Goal: Transaction & Acquisition: Subscribe to service/newsletter

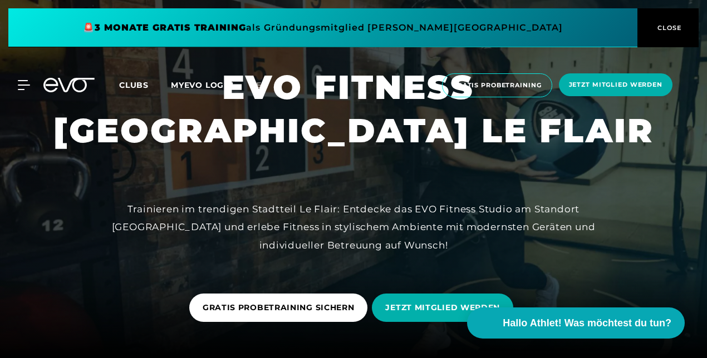
click at [126, 82] on span "Clubs" at bounding box center [133, 85] width 29 height 10
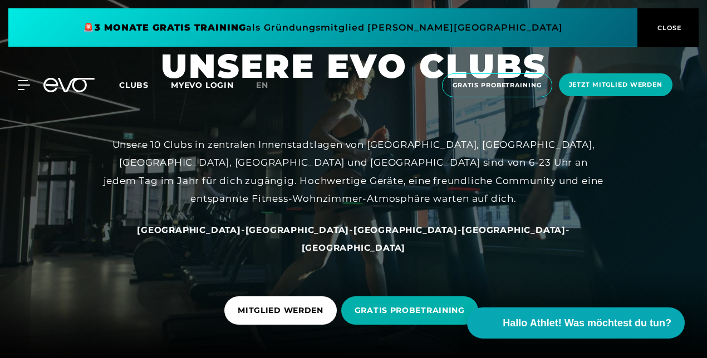
click at [23, 77] on div "MyEVO Login Über EVO Mitgliedschaften Probetraining TAGESPASS EVO Studios [GEOG…" at bounding box center [353, 86] width 702 height 42
click at [21, 81] on icon at bounding box center [26, 85] width 16 height 9
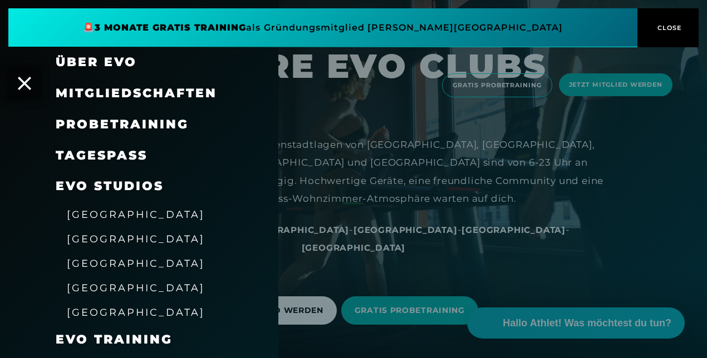
scroll to position [19, 0]
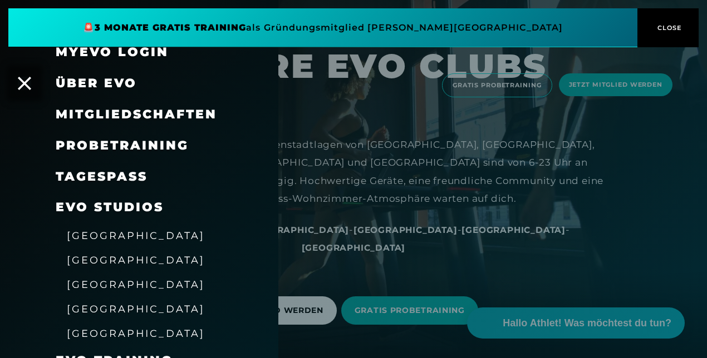
click at [107, 239] on span "[GEOGRAPHIC_DATA]" at bounding box center [136, 236] width 138 height 12
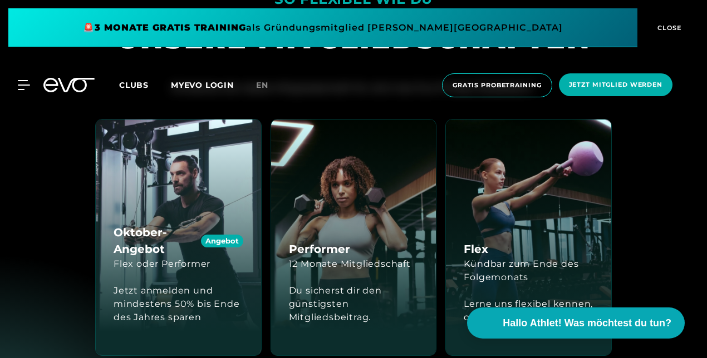
scroll to position [946, 0]
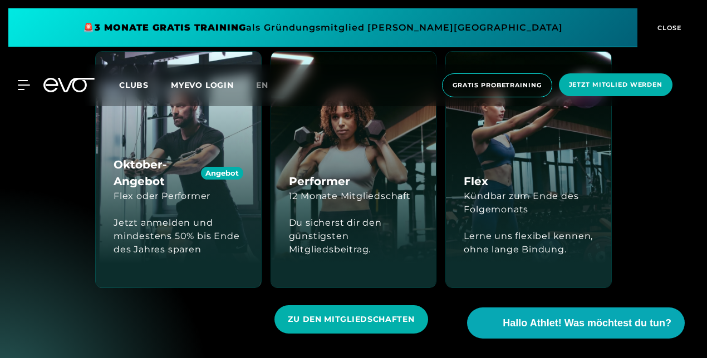
click at [134, 181] on h4 "Oktober-Angebot Angebot" at bounding box center [179, 172] width 130 height 33
drag, startPoint x: 134, startPoint y: 181, endPoint x: 124, endPoint y: 212, distance: 32.2
click at [124, 212] on div "Jetzt anmelden und mindestens 50% bis Ende des Jahres sparen" at bounding box center [179, 236] width 130 height 67
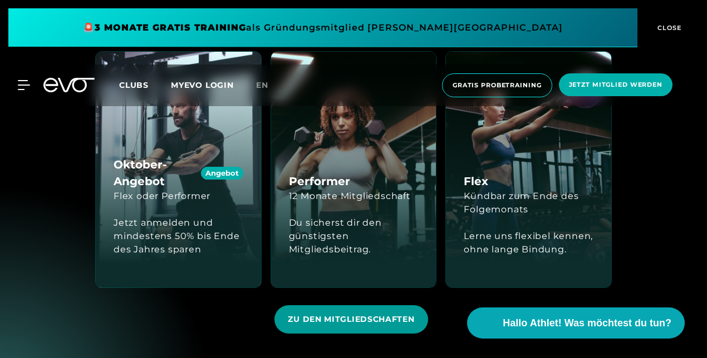
click at [354, 323] on span "ZU DEN MITGLIEDSCHAFTEN" at bounding box center [351, 320] width 126 height 12
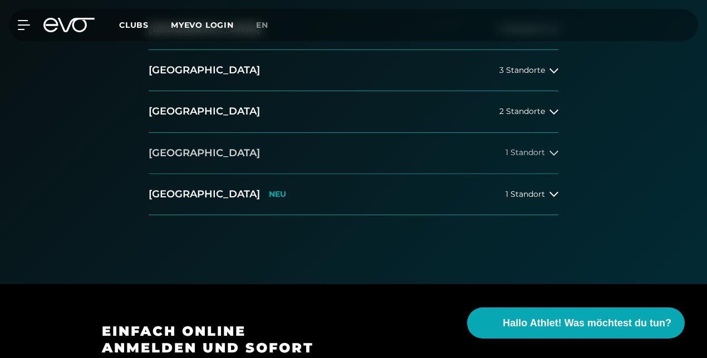
scroll to position [278, 0]
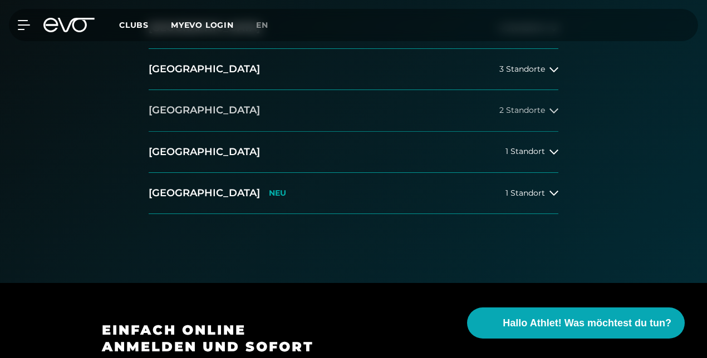
click at [218, 112] on button "[GEOGRAPHIC_DATA] 2 Standorte" at bounding box center [354, 110] width 410 height 41
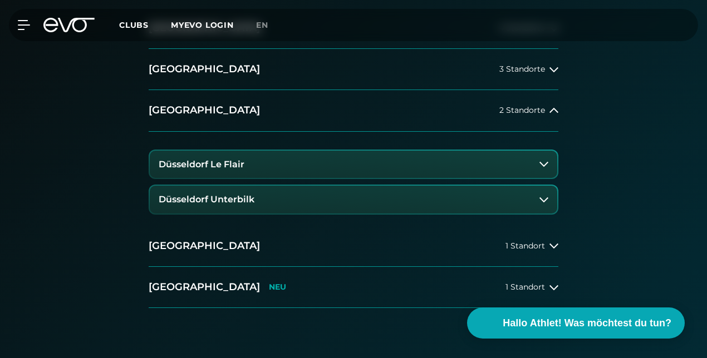
click at [234, 168] on button "Düsseldorf Le Flair" at bounding box center [353, 165] width 407 height 28
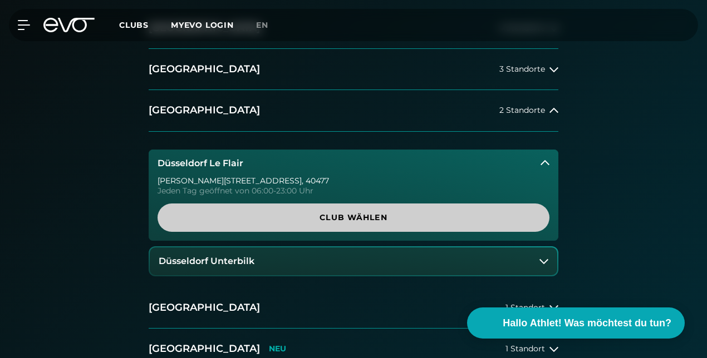
click at [263, 218] on span "Club wählen" at bounding box center [353, 218] width 365 height 12
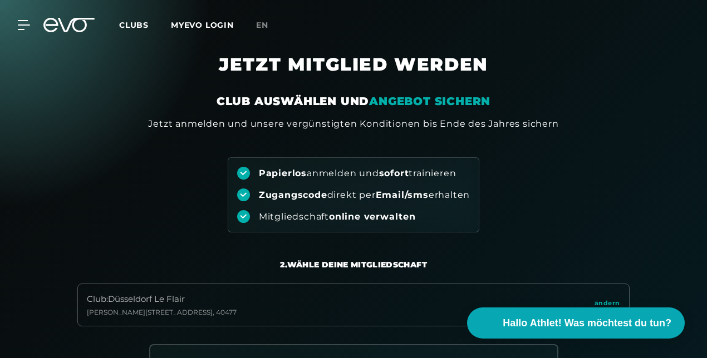
scroll to position [0, 0]
